Goal: Transaction & Acquisition: Book appointment/travel/reservation

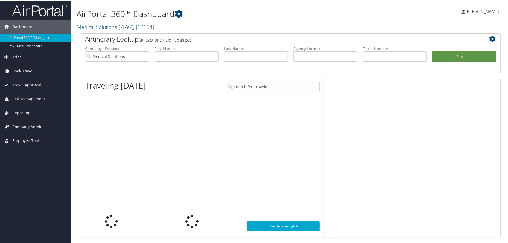
click at [33, 74] on span "Book Travel" at bounding box center [22, 71] width 21 height 14
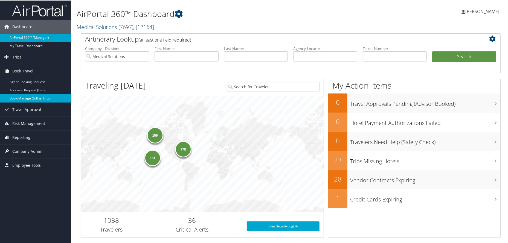
click at [31, 100] on link "Book/Manage Online Trips" at bounding box center [35, 98] width 71 height 8
